Goal: Transaction & Acquisition: Subscribe to service/newsletter

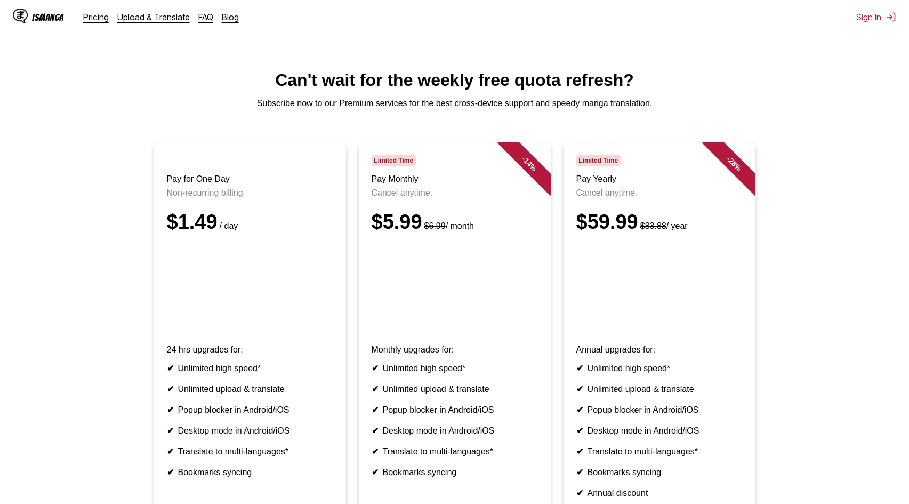
drag, startPoint x: 0, startPoint y: 0, endPoint x: 166, endPoint y: 318, distance: 358.7
click at [166, 318] on article "Pay for One Day Non-recurring billing $1.49 / day 24 hrs upgrades for: ✔ Unlimi…" at bounding box center [250, 331] width 192 height 379
drag, startPoint x: 229, startPoint y: 336, endPoint x: 156, endPoint y: 248, distance: 114.4
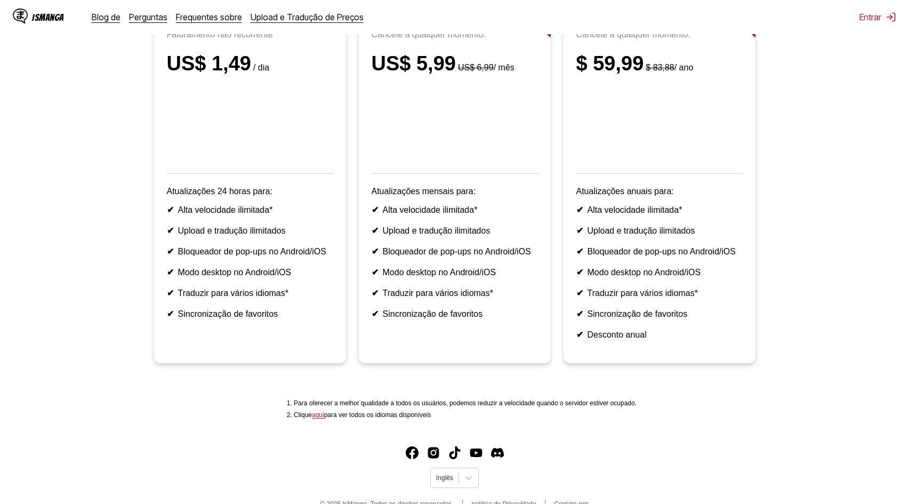
scroll to position [160, 0]
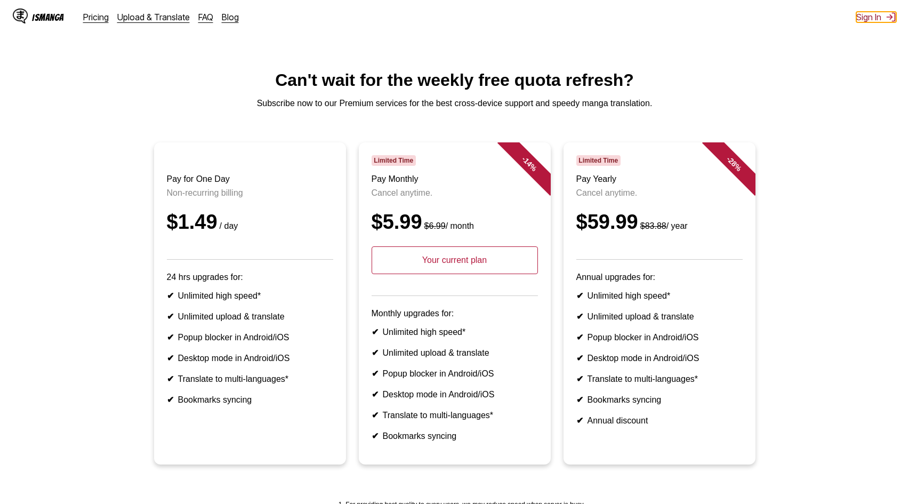
click at [863, 16] on button "Sign In" at bounding box center [876, 17] width 40 height 11
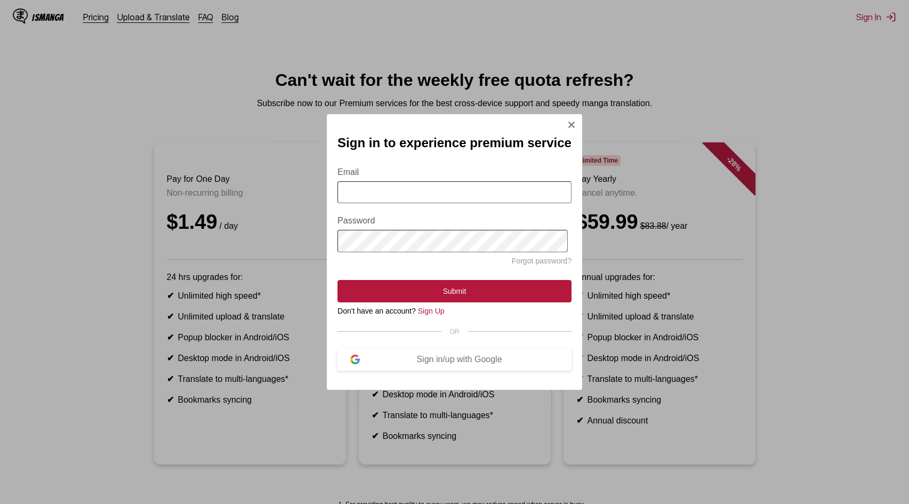
click at [453, 191] on input "Email" at bounding box center [455, 192] width 234 height 22
click at [421, 364] on div "Sign in/up with Google" at bounding box center [459, 360] width 199 height 10
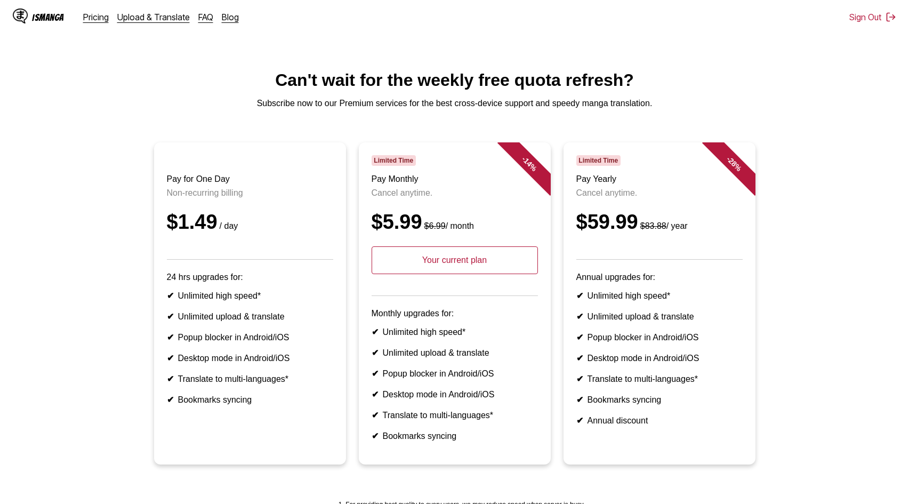
click at [46, 18] on div "IsManga" at bounding box center [48, 17] width 32 height 10
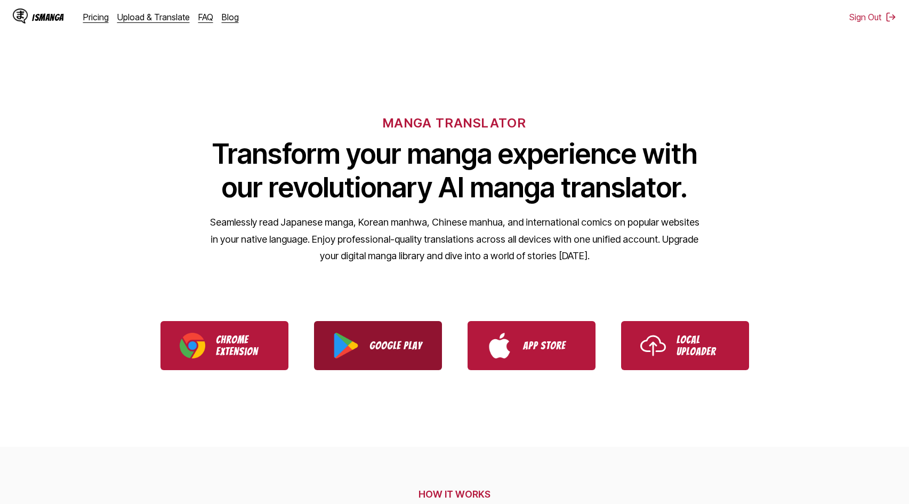
click at [389, 347] on p "Google Play" at bounding box center [396, 346] width 53 height 12
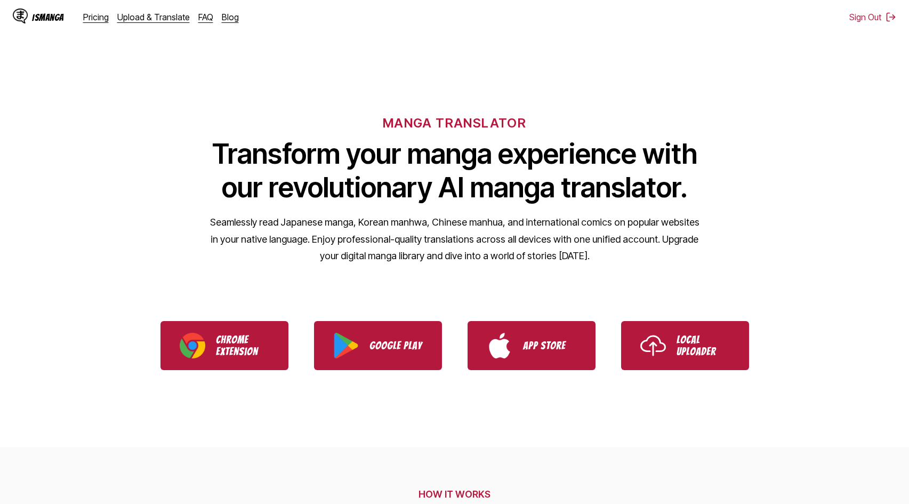
click at [33, 18] on div "IsManga" at bounding box center [48, 17] width 32 height 10
click at [726, 260] on div "MANGA TRANSLATOR Transform your manga experience with our revolutionary AI mang…" at bounding box center [454, 172] width 909 height 204
